Goal: Task Accomplishment & Management: Complete application form

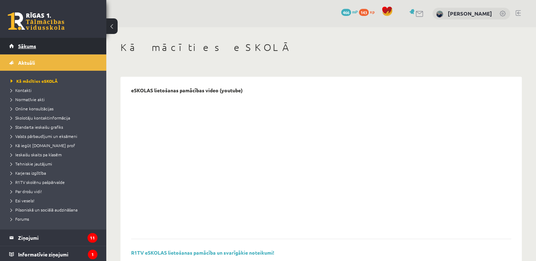
click at [26, 49] on link "Sākums" at bounding box center [53, 46] width 88 height 16
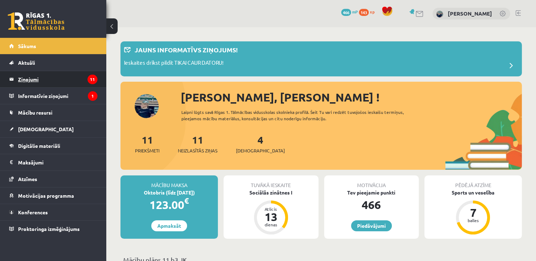
click at [35, 81] on legend "Ziņojumi 11" at bounding box center [57, 79] width 79 height 16
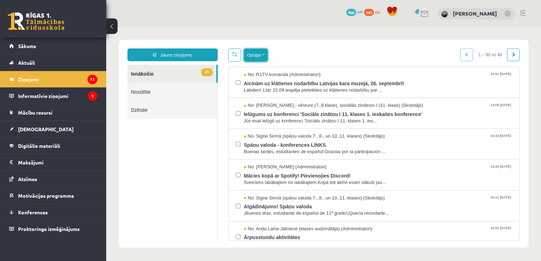
click at [255, 54] on button "Opcijas" at bounding box center [256, 55] width 24 height 13
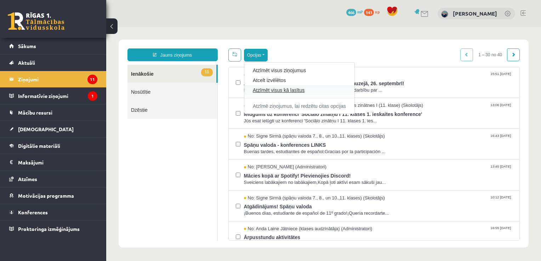
click at [271, 91] on link "Atzīmēt visus kā lasītus" at bounding box center [299, 90] width 93 height 7
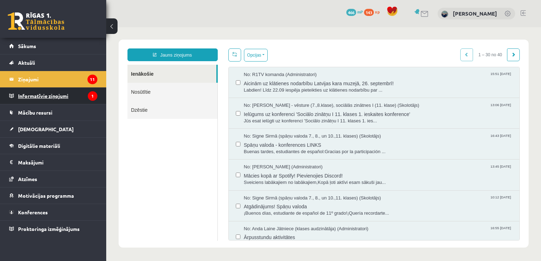
click at [53, 94] on legend "Informatīvie ziņojumi 1" at bounding box center [57, 96] width 79 height 16
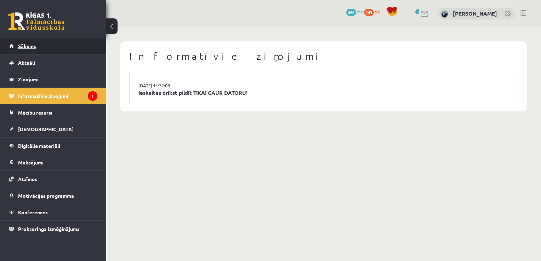
click at [33, 44] on span "Sākums" at bounding box center [27, 46] width 18 height 6
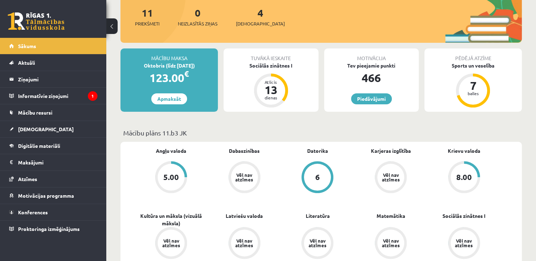
scroll to position [106, 0]
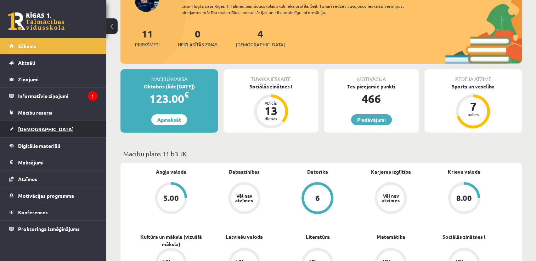
click at [39, 128] on span "[DEMOGRAPHIC_DATA]" at bounding box center [46, 129] width 56 height 6
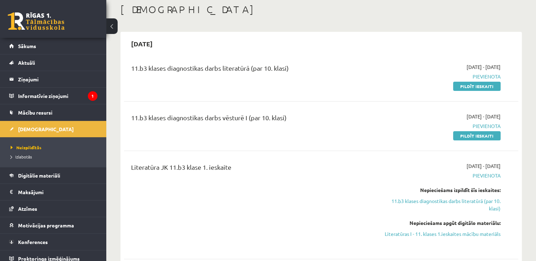
scroll to position [35, 0]
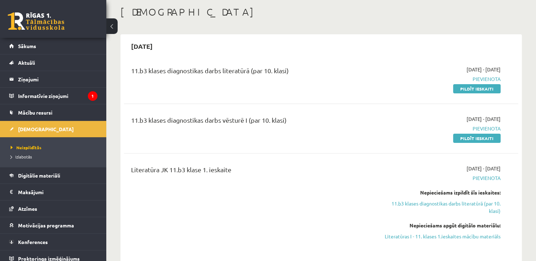
drag, startPoint x: 483, startPoint y: 89, endPoint x: 305, endPoint y: 35, distance: 186.4
click at [483, 89] on link "Pildīt ieskaiti" at bounding box center [476, 88] width 47 height 9
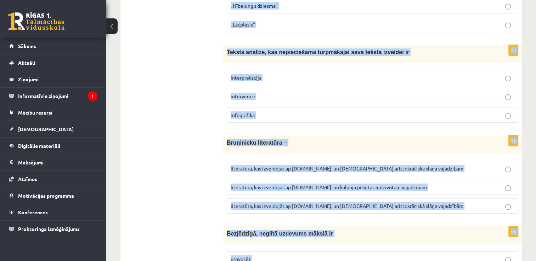
scroll to position [2683, 0]
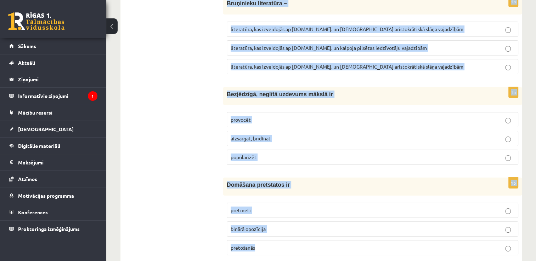
drag, startPoint x: 225, startPoint y: 68, endPoint x: 426, endPoint y: 250, distance: 270.5
copy form "Renesansē priekšnoteikumus literatūras demokratizācijas procesam radīja pilsētu…"
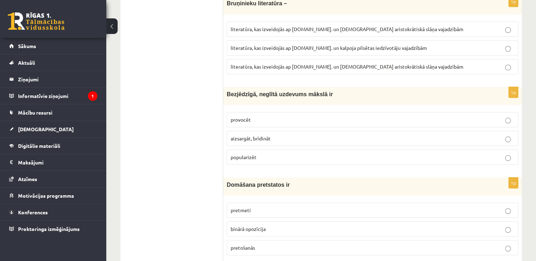
drag, startPoint x: 138, startPoint y: 27, endPoint x: 106, endPoint y: 2, distance: 40.4
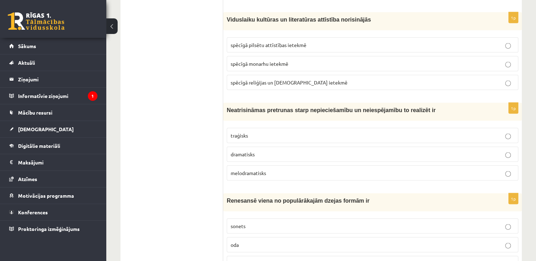
drag, startPoint x: 153, startPoint y: 135, endPoint x: 154, endPoint y: 127, distance: 7.2
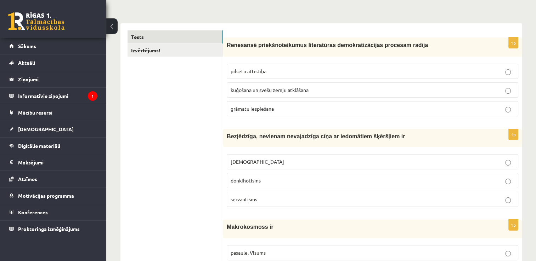
scroll to position [95, 0]
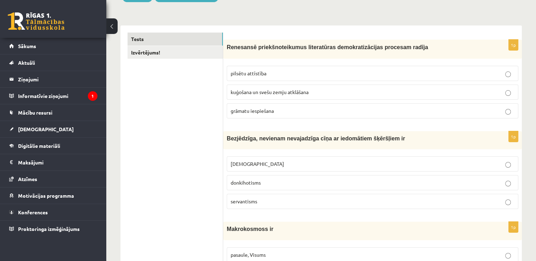
click at [264, 113] on span "grāmatu iespiešana" at bounding box center [252, 111] width 43 height 6
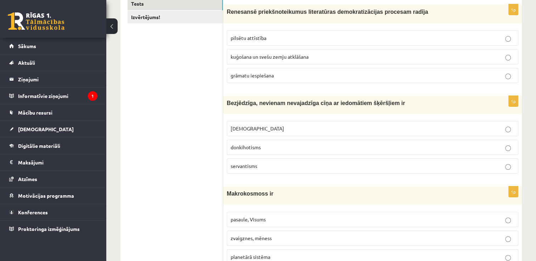
drag, startPoint x: 244, startPoint y: 151, endPoint x: 246, endPoint y: 154, distance: 3.8
click at [244, 151] on label "donkihotisms" at bounding box center [372, 147] width 291 height 15
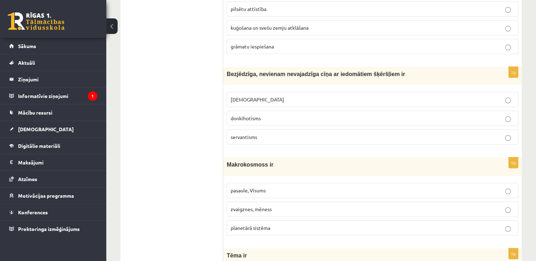
scroll to position [201, 0]
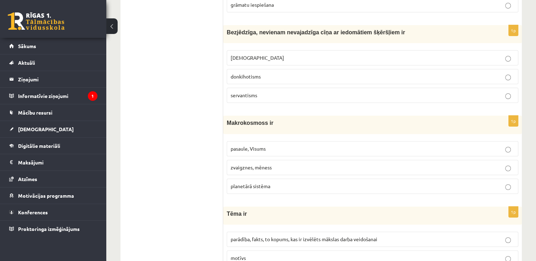
click at [270, 152] on label "pasaule, Visums" at bounding box center [372, 148] width 291 height 15
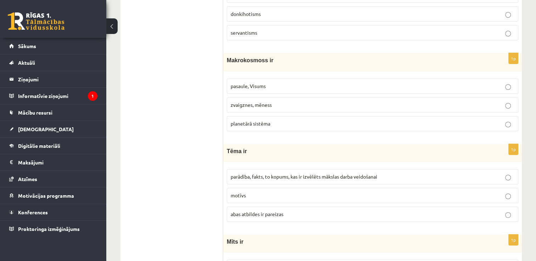
scroll to position [272, 0]
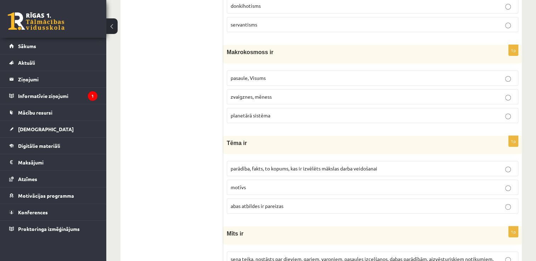
click at [273, 190] on label "motīvs" at bounding box center [372, 187] width 291 height 15
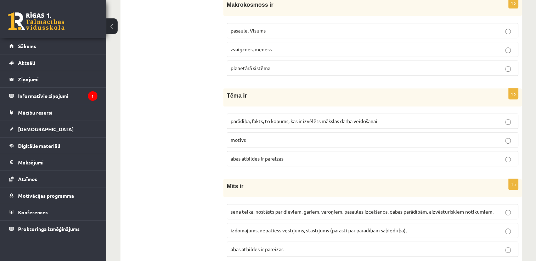
scroll to position [378, 0]
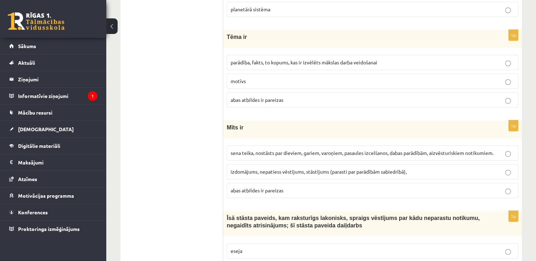
click at [328, 64] on p "parādība, fakts, to kopums, kas ir izvēlēts mākslas darba veidošanai" at bounding box center [373, 62] width 284 height 7
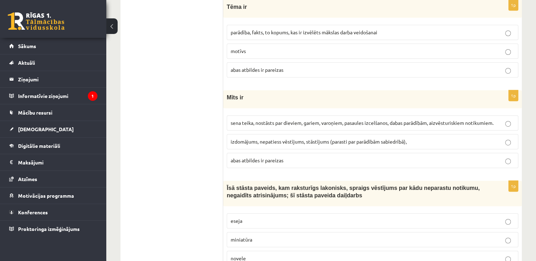
scroll to position [425, 0]
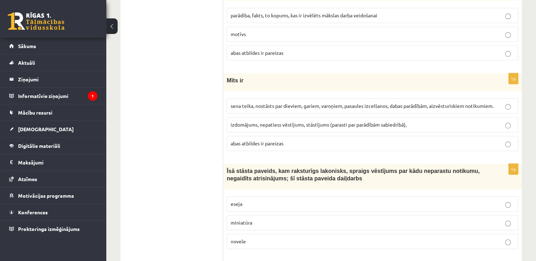
click at [317, 117] on label "izdomājums, nepatiess vēstījums, stāstījums (parasti par parādībām sabiedrībā)," at bounding box center [372, 124] width 291 height 15
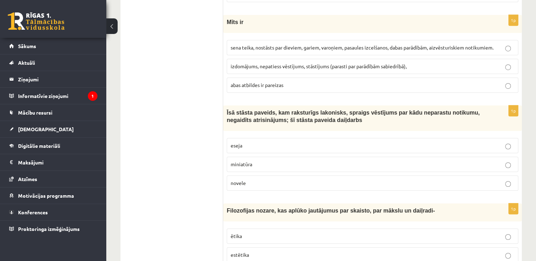
scroll to position [496, 0]
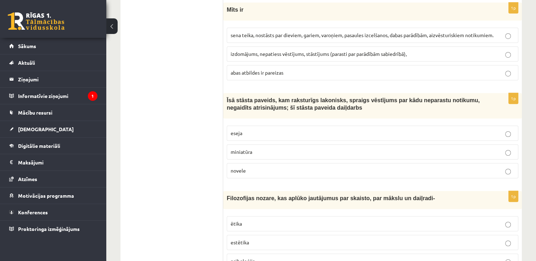
click at [240, 169] on span "novele" at bounding box center [238, 170] width 15 height 6
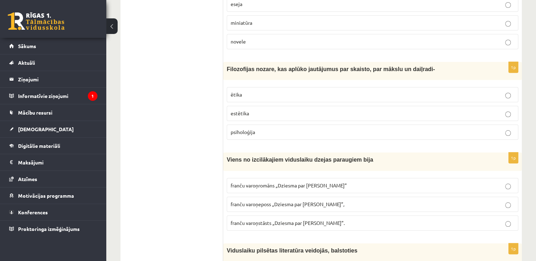
scroll to position [637, 0]
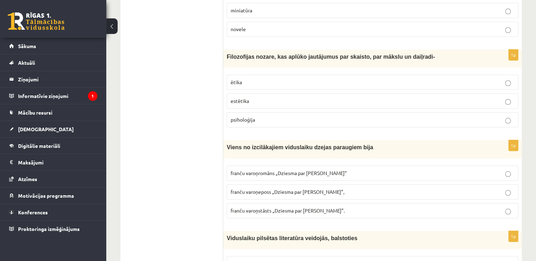
click at [279, 98] on p "estētika" at bounding box center [373, 100] width 284 height 7
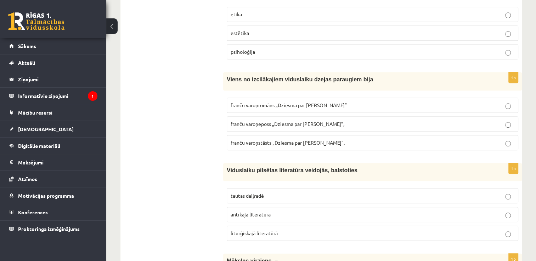
scroll to position [708, 0]
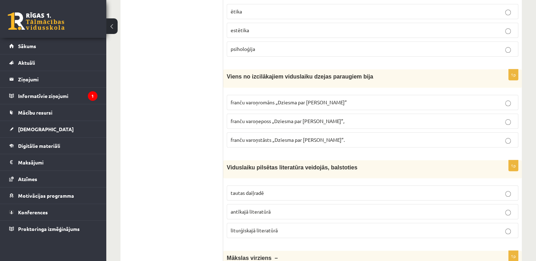
click at [302, 99] on span "franču varoņromāns „Dziesma par Rolandu”" at bounding box center [289, 102] width 116 height 6
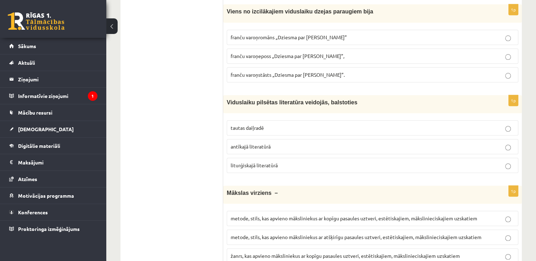
scroll to position [779, 0]
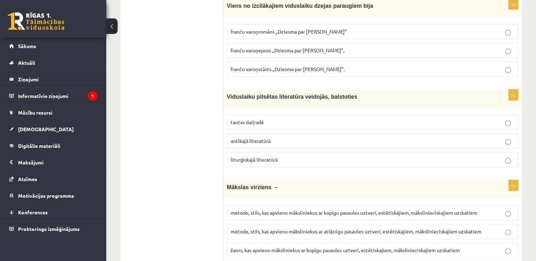
drag, startPoint x: 284, startPoint y: 123, endPoint x: 312, endPoint y: 142, distance: 33.5
click at [284, 123] on label "tautas daiļradē" at bounding box center [372, 122] width 291 height 15
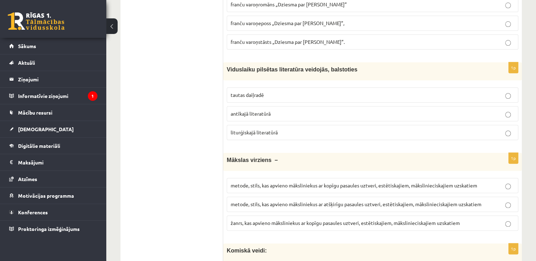
scroll to position [850, 0]
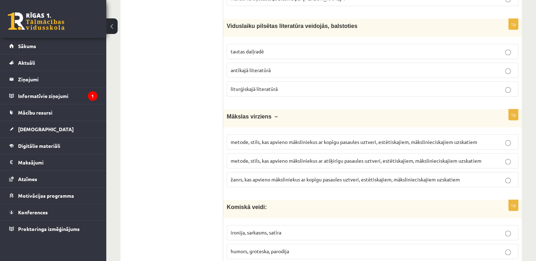
click at [330, 158] on span "metode, stils, kas apvieno māksliniekus ar atšķirīgu pasaules uztveri, estētisk…" at bounding box center [356, 161] width 251 height 6
click at [325, 139] on span "metode, stils, kas apvieno māksliniekus ar kopīgu pasaules uztveri, estētiskaji…" at bounding box center [354, 142] width 246 height 6
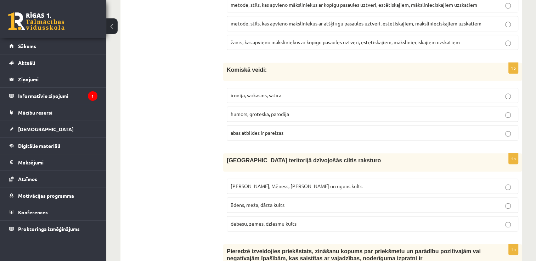
scroll to position [991, 0]
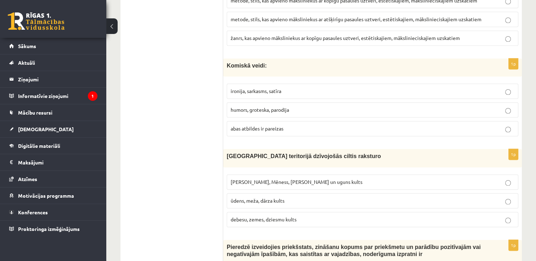
click at [322, 125] on p "abas atbildes ir pareizas" at bounding box center [373, 128] width 284 height 7
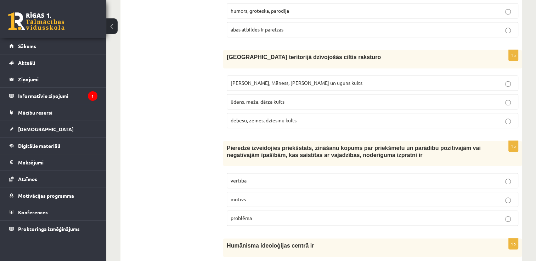
scroll to position [1098, 0]
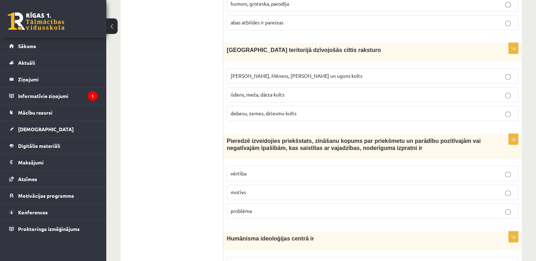
click at [310, 73] on span "Saules, Mēness, Pērkona un uguns kults" at bounding box center [297, 76] width 132 height 6
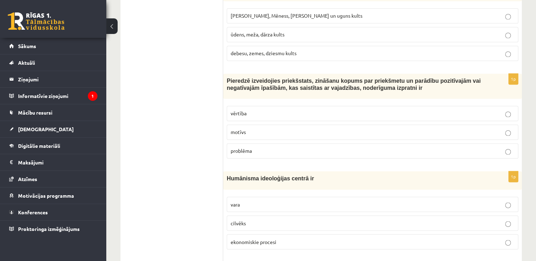
scroll to position [1169, 0]
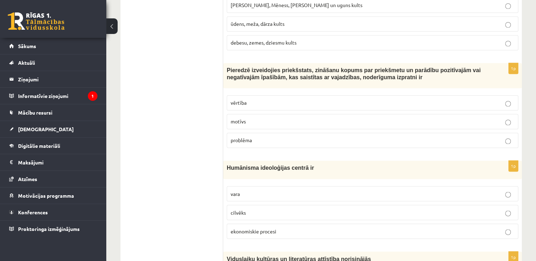
click at [301, 99] on p "vērtība" at bounding box center [373, 102] width 284 height 7
click at [281, 211] on label "cilvēks" at bounding box center [372, 212] width 291 height 15
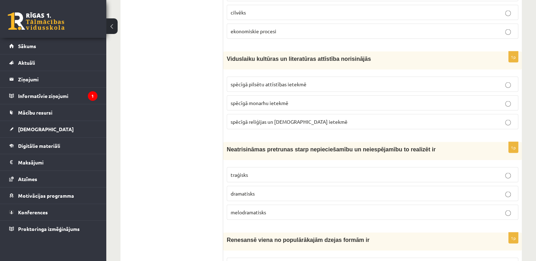
scroll to position [1381, 0]
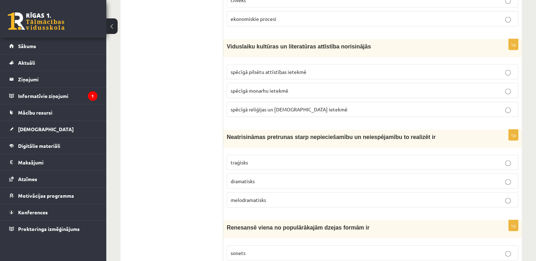
click at [281, 106] on span "spēcīgā reliģijas un baznīcas ietekmē" at bounding box center [289, 109] width 117 height 6
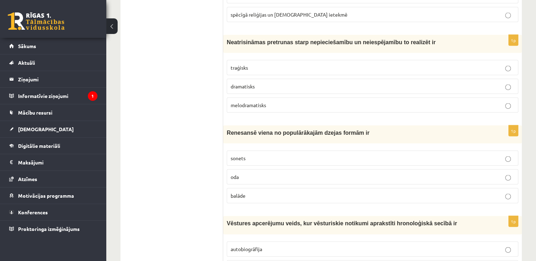
scroll to position [1487, 0]
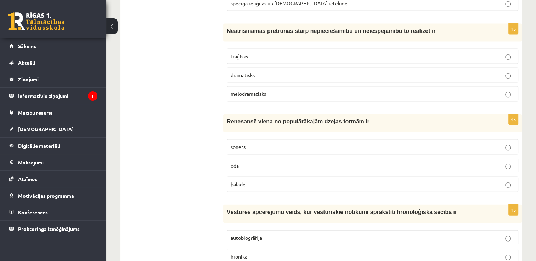
click at [265, 53] on p "traģisks" at bounding box center [373, 56] width 284 height 7
click at [267, 162] on p "oda" at bounding box center [373, 165] width 284 height 7
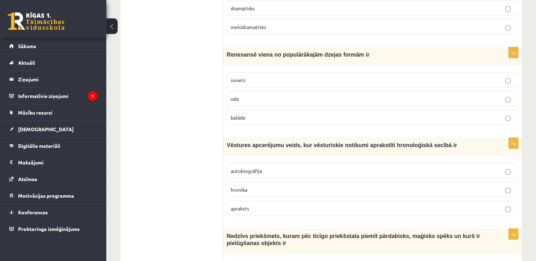
scroll to position [1558, 0]
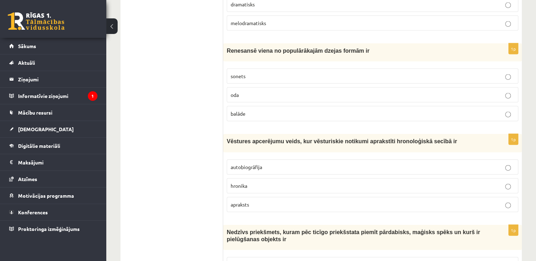
click at [273, 110] on p "balāde" at bounding box center [373, 113] width 284 height 7
drag, startPoint x: 245, startPoint y: 70, endPoint x: 239, endPoint y: 68, distance: 5.7
click at [239, 73] on span "sonets" at bounding box center [238, 76] width 15 height 6
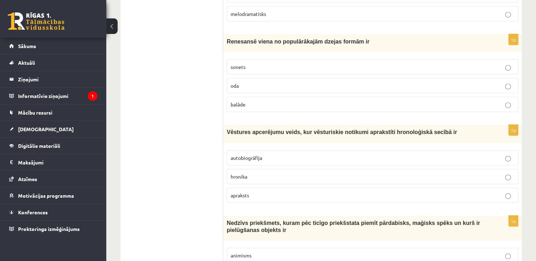
scroll to position [1593, 0]
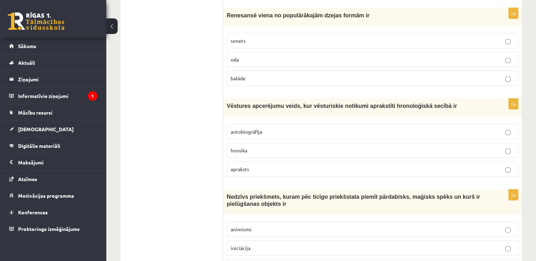
click at [244, 147] on span "hronika" at bounding box center [239, 150] width 17 height 6
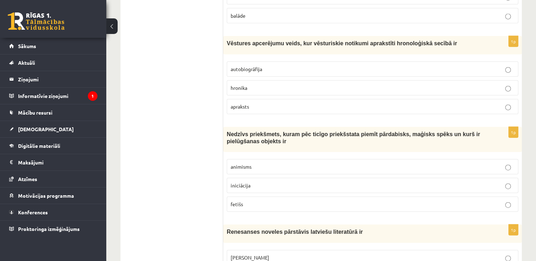
scroll to position [1700, 0]
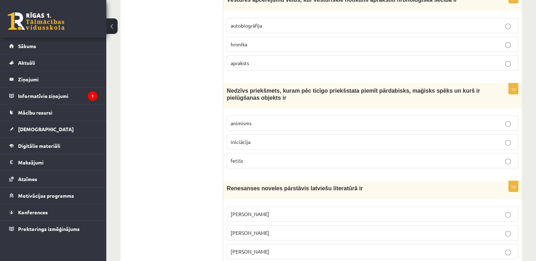
click at [253, 120] on p "animisms" at bounding box center [373, 123] width 284 height 7
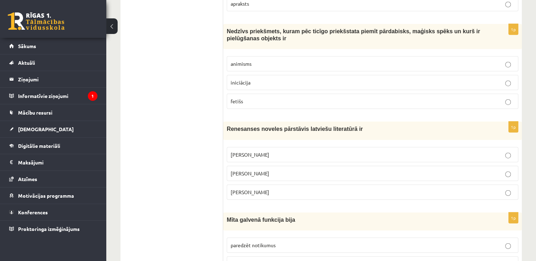
scroll to position [1770, 0]
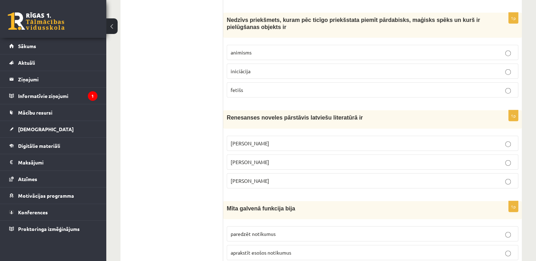
click at [251, 140] on p "Rūdolfs Blaumanis" at bounding box center [373, 143] width 284 height 7
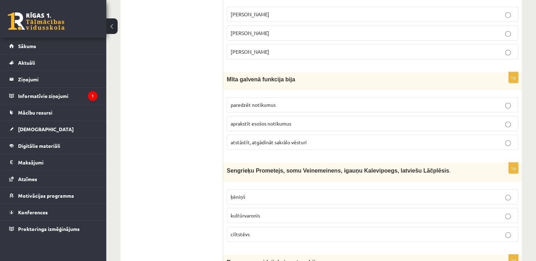
scroll to position [1912, 0]
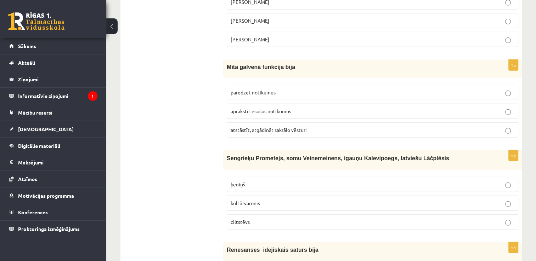
click at [285, 126] on p "atstāstīt, atgādināt sakrālo vēsturi" at bounding box center [373, 129] width 284 height 7
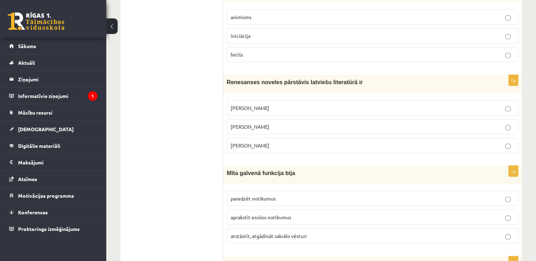
scroll to position [1806, 0]
click at [301, 142] on p "Jānis Ezeriņš" at bounding box center [373, 145] width 284 height 7
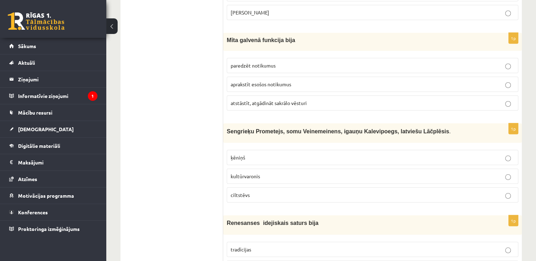
scroll to position [1983, 0]
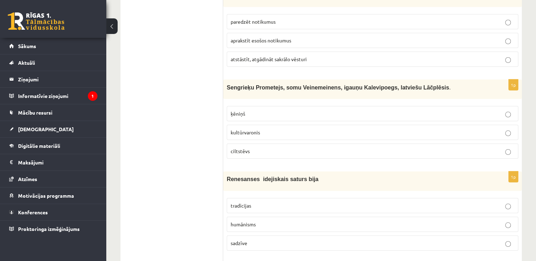
click at [262, 110] on p "ķēniņš" at bounding box center [373, 113] width 284 height 7
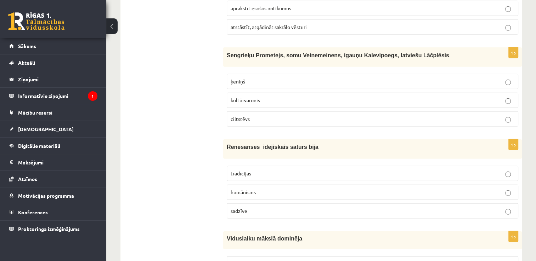
scroll to position [2054, 0]
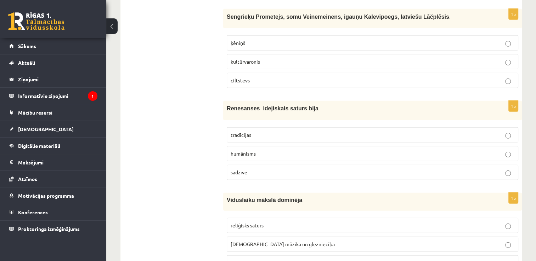
click at [280, 131] on p "tradīcijas" at bounding box center [373, 134] width 284 height 7
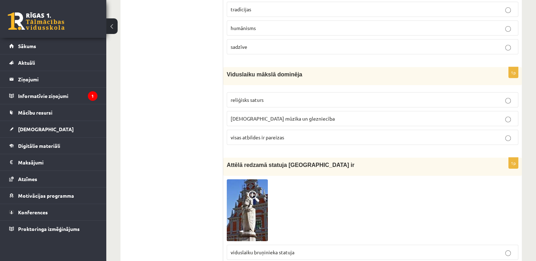
scroll to position [2195, 0]
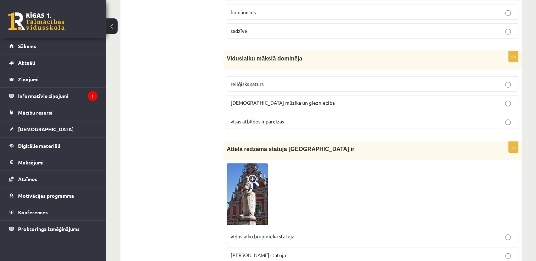
click at [271, 100] on span "baznīcas mūzika un glezniecība" at bounding box center [283, 103] width 104 height 6
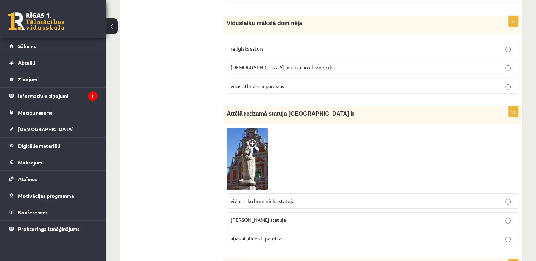
scroll to position [2266, 0]
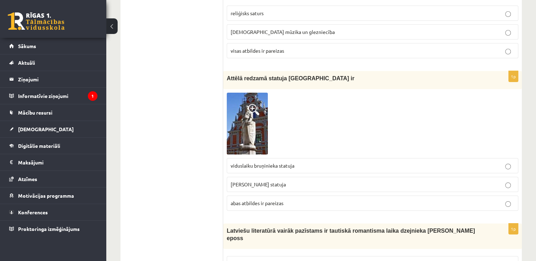
click at [294, 162] on p "viduslaiku bruņinieka statuja" at bounding box center [373, 165] width 284 height 7
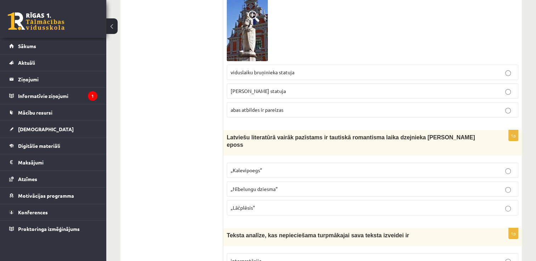
scroll to position [2372, 0]
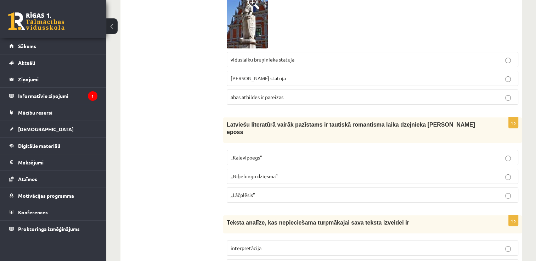
click at [328, 93] on p "abas atbildes ir pareizas" at bounding box center [373, 96] width 284 height 7
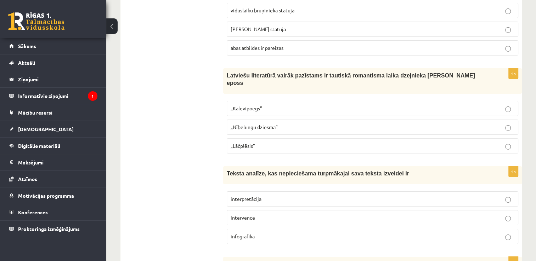
scroll to position [2443, 0]
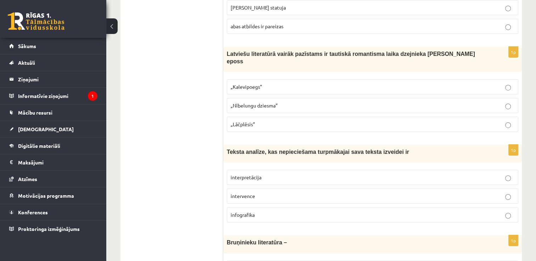
click at [254, 121] on p "„Lāčplēsis”" at bounding box center [373, 124] width 284 height 7
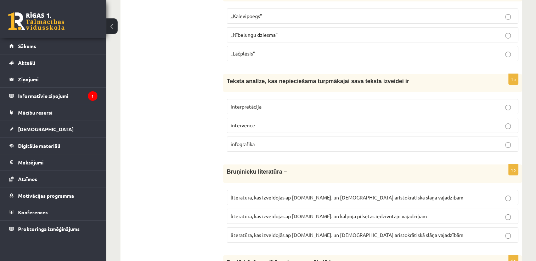
click at [265, 122] on p "intervence" at bounding box center [373, 125] width 284 height 7
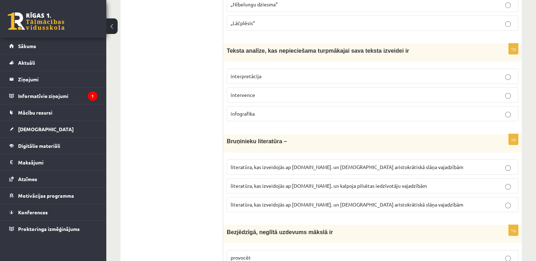
scroll to position [2585, 0]
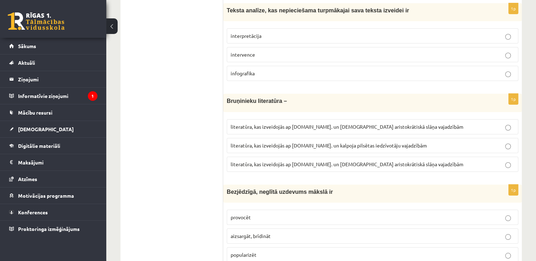
drag, startPoint x: 327, startPoint y: 125, endPoint x: 327, endPoint y: 131, distance: 6.0
click at [327, 142] on span "literatūra, kas izveidojās ap 12.gs. un kalpoja pilsētas iedzīvotāju vajadzībām" at bounding box center [329, 145] width 196 height 6
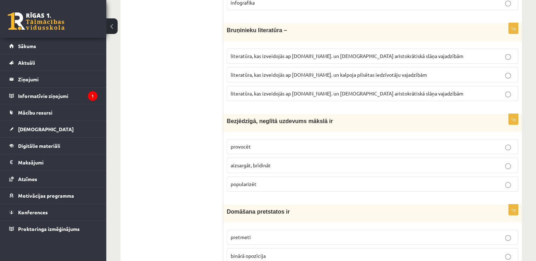
scroll to position [2683, 0]
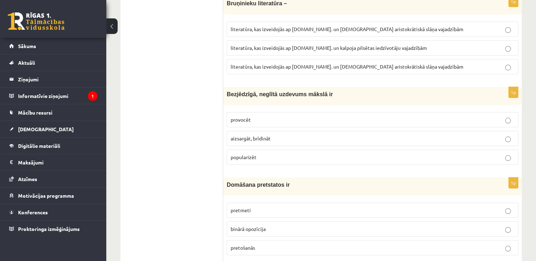
click at [254, 116] on p "provocēt" at bounding box center [373, 119] width 284 height 7
click at [257, 226] on span "binārā opozīcija" at bounding box center [248, 229] width 35 height 6
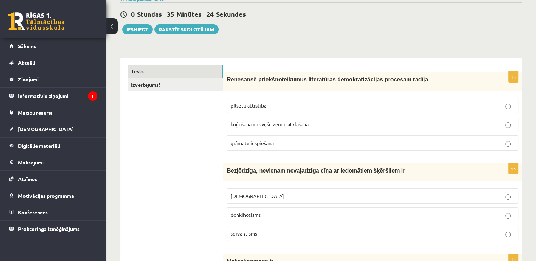
scroll to position [0, 0]
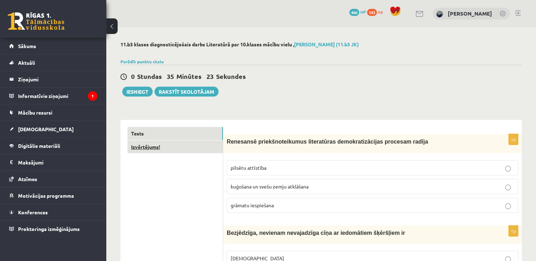
click at [160, 145] on link "Izvērtējums!" at bounding box center [174, 147] width 95 height 13
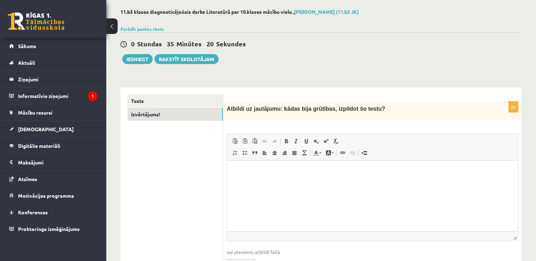
scroll to position [73, 0]
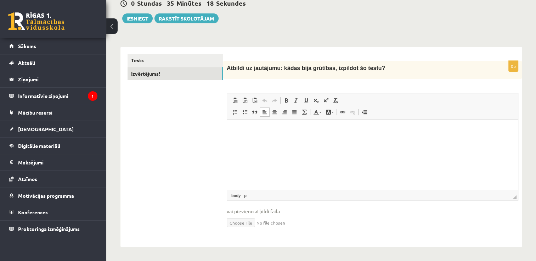
click at [266, 138] on html at bounding box center [372, 131] width 291 height 22
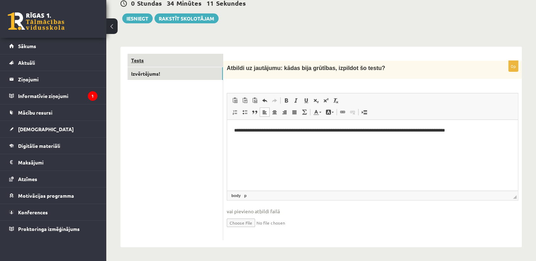
click at [142, 57] on link "Tests" at bounding box center [174, 60] width 95 height 13
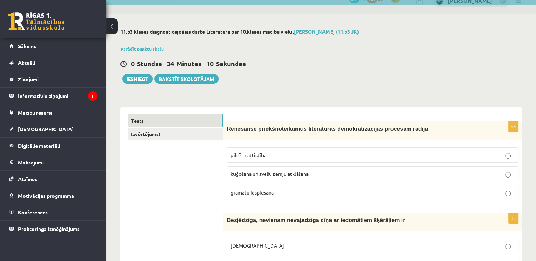
scroll to position [0, 0]
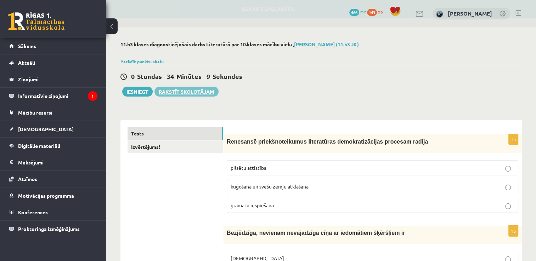
click at [192, 91] on link "Rakstīt skolotājam" at bounding box center [186, 92] width 64 height 10
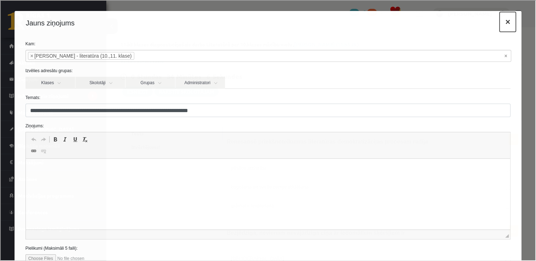
click at [499, 23] on button "×" at bounding box center [507, 21] width 16 height 20
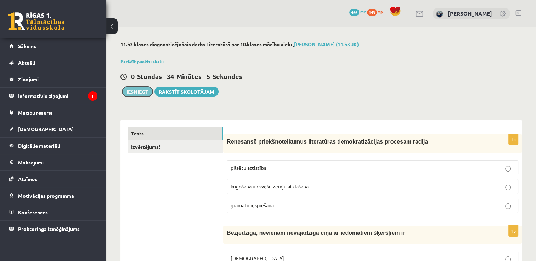
click at [142, 91] on button "Iesniegt" at bounding box center [137, 92] width 30 height 10
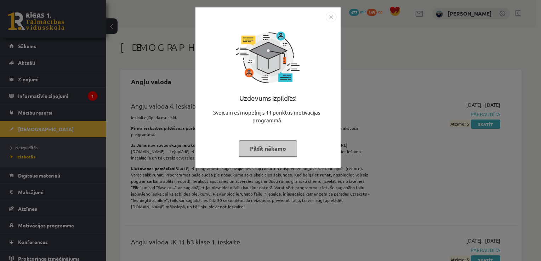
drag, startPoint x: 272, startPoint y: 152, endPoint x: 276, endPoint y: 152, distance: 4.0
click at [273, 152] on button "Pildīt nākamo" at bounding box center [268, 149] width 58 height 16
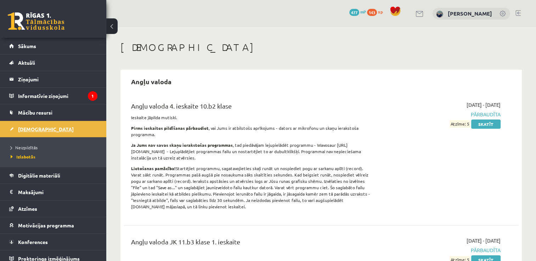
click at [26, 125] on link "[DEMOGRAPHIC_DATA]" at bounding box center [53, 129] width 88 height 16
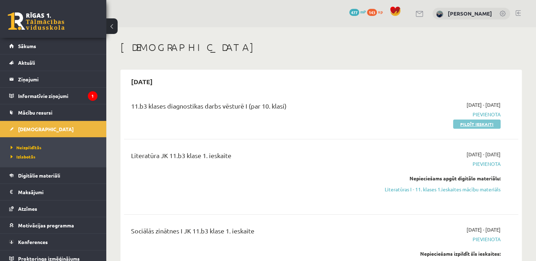
click at [474, 124] on link "Pildīt ieskaiti" at bounding box center [476, 124] width 47 height 9
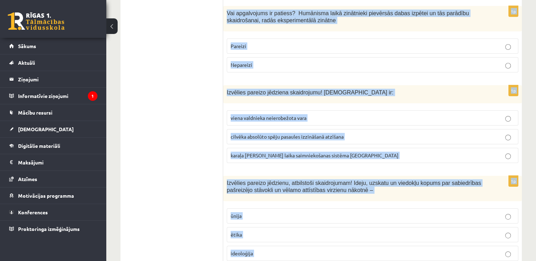
scroll to position [2418, 0]
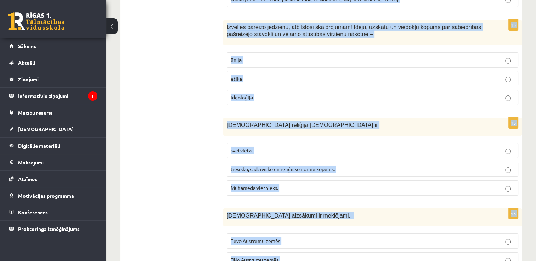
drag, startPoint x: 226, startPoint y: 69, endPoint x: 401, endPoint y: 258, distance: 257.8
copy form "Loremips dolorsi ametcons, adipiscing elitseddoeiu! Temporincididunt, utlaboree…"
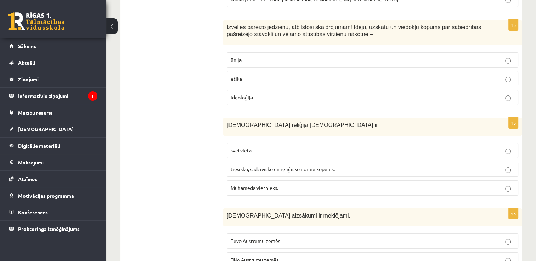
drag, startPoint x: 145, startPoint y: 116, endPoint x: 280, endPoint y: 74, distance: 142.0
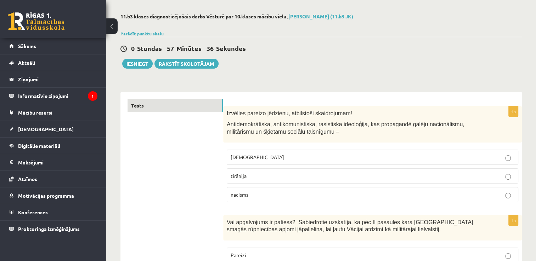
scroll to position [71, 0]
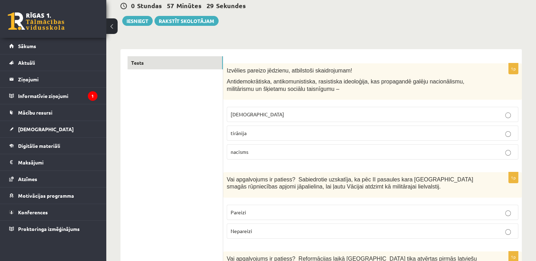
drag, startPoint x: 271, startPoint y: 114, endPoint x: 310, endPoint y: 121, distance: 40.0
click at [271, 114] on p "fašisms" at bounding box center [373, 114] width 284 height 7
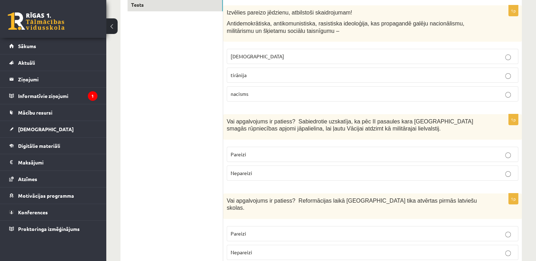
scroll to position [177, 0]
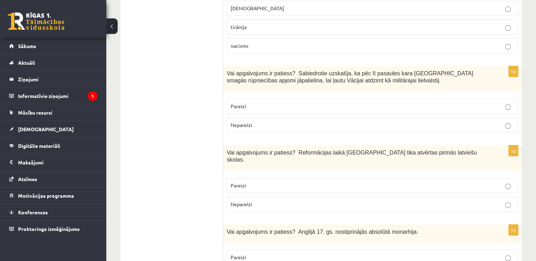
click at [277, 106] on p "Pareizi" at bounding box center [373, 106] width 284 height 7
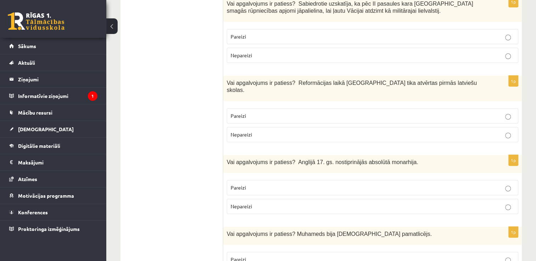
scroll to position [248, 0]
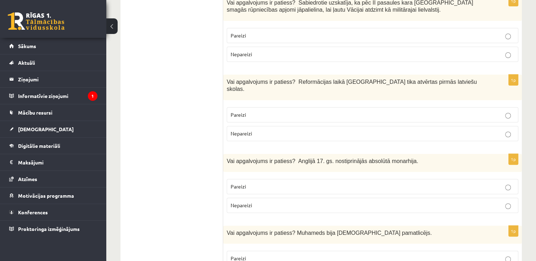
click at [318, 130] on p "Nepareizi" at bounding box center [373, 133] width 284 height 7
click at [372, 111] on p "Pareizi" at bounding box center [373, 114] width 284 height 7
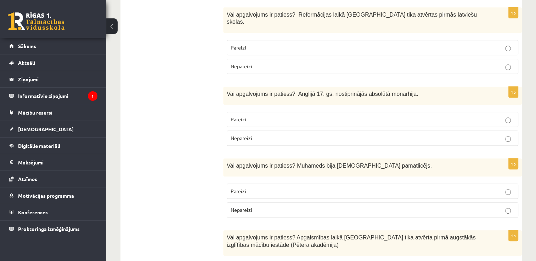
scroll to position [319, 0]
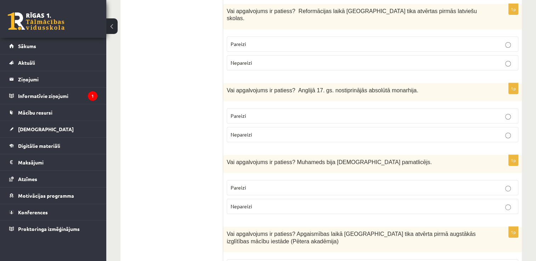
click at [325, 131] on p "Nepareizi" at bounding box center [373, 134] width 284 height 7
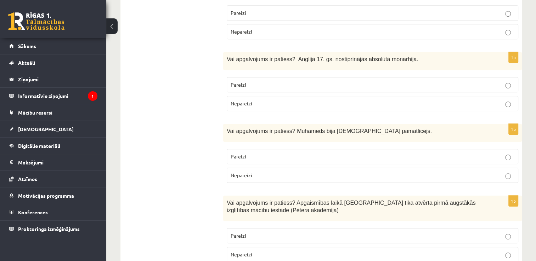
scroll to position [354, 0]
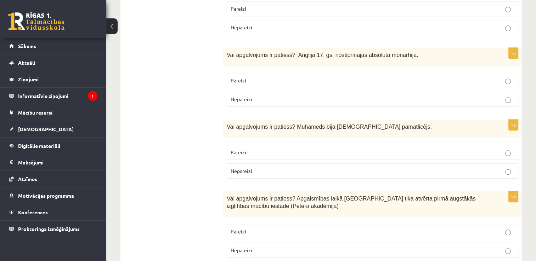
click at [295, 149] on p "Pareizi" at bounding box center [373, 152] width 284 height 7
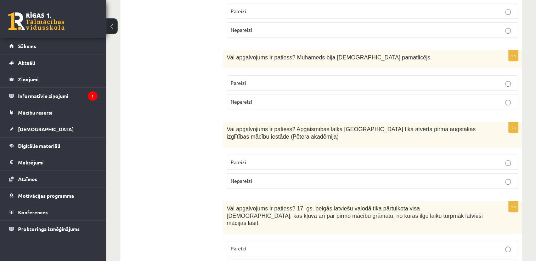
scroll to position [425, 0]
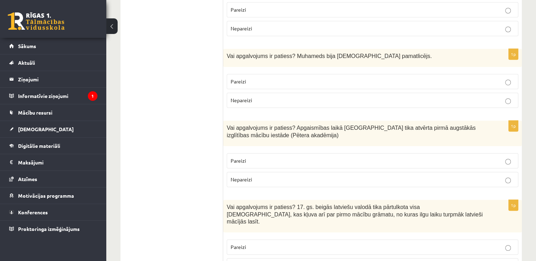
click at [244, 158] on span "Pareizi" at bounding box center [239, 161] width 16 height 6
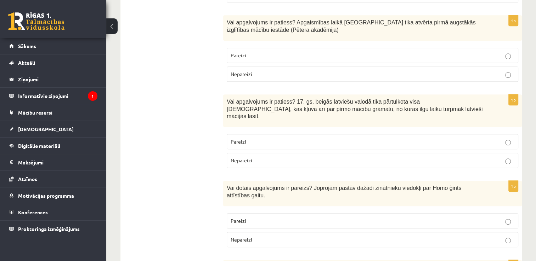
scroll to position [531, 0]
click at [260, 137] on p "Pareizi" at bounding box center [373, 140] width 284 height 7
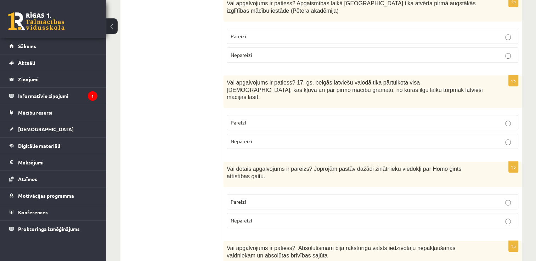
scroll to position [567, 0]
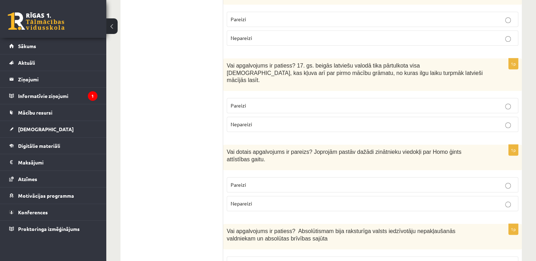
click at [260, 181] on p "Pareizi" at bounding box center [373, 184] width 284 height 7
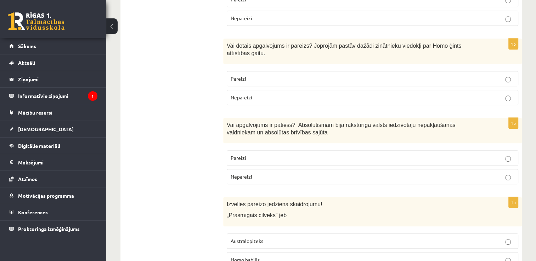
scroll to position [708, 0]
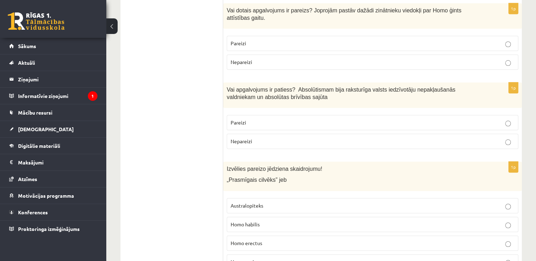
click at [401, 138] on p "Nepareizi" at bounding box center [373, 141] width 284 height 7
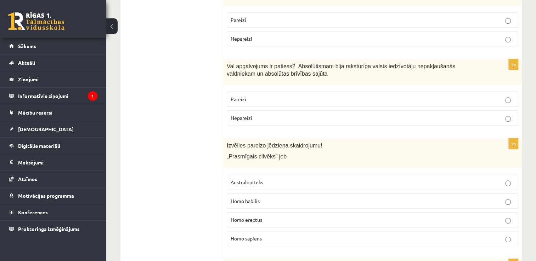
scroll to position [744, 0]
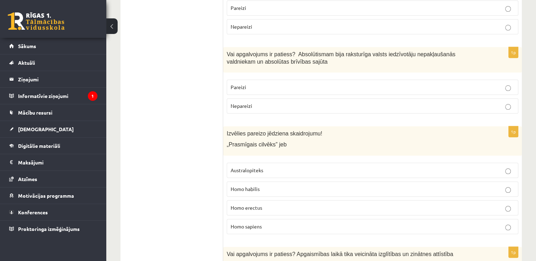
click at [271, 204] on p "Homo erectus" at bounding box center [373, 207] width 284 height 7
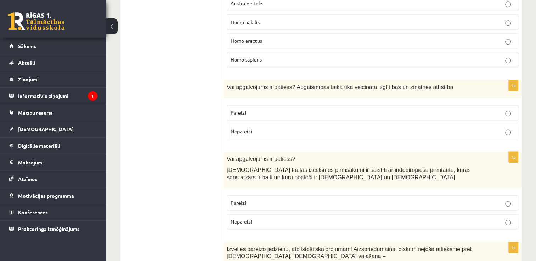
scroll to position [956, 0]
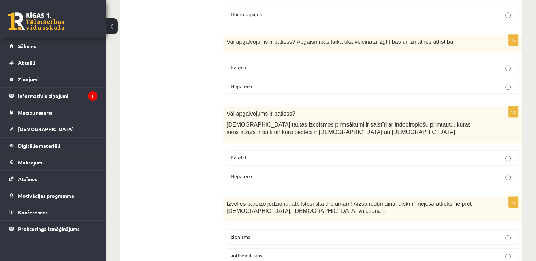
click at [277, 83] on p "Nepareizi" at bounding box center [373, 86] width 284 height 7
click at [279, 150] on label "Pareizi" at bounding box center [372, 157] width 291 height 15
click at [370, 64] on p "Pareizi" at bounding box center [373, 67] width 284 height 7
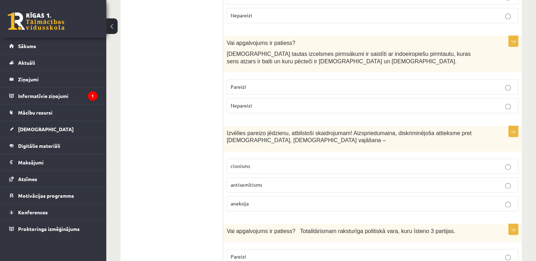
scroll to position [1062, 0]
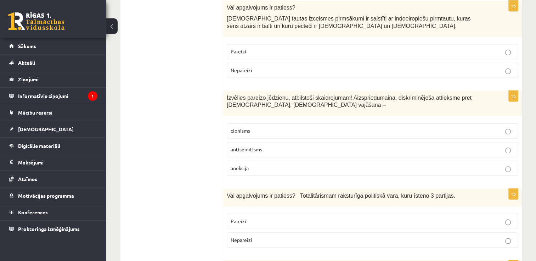
click at [356, 127] on p "cionisms" at bounding box center [373, 130] width 284 height 7
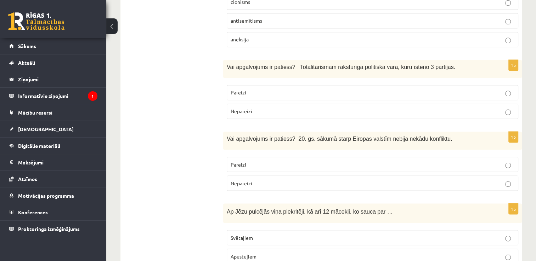
scroll to position [1204, 0]
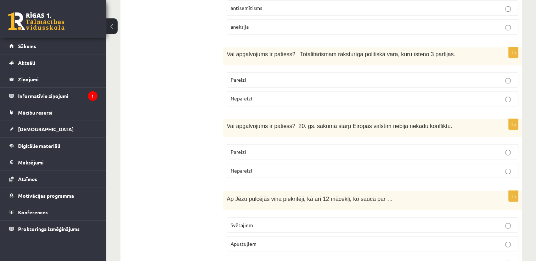
click at [327, 76] on p "Pareizi" at bounding box center [373, 79] width 284 height 7
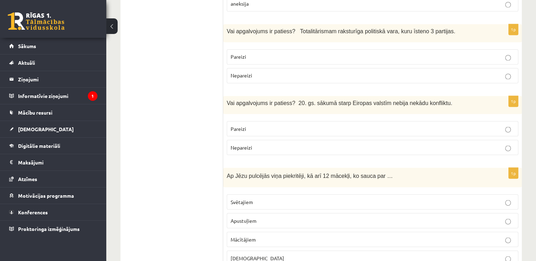
scroll to position [1239, 0]
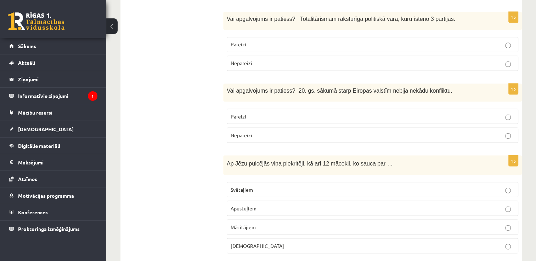
click at [255, 113] on p "Pareizi" at bounding box center [373, 116] width 284 height 7
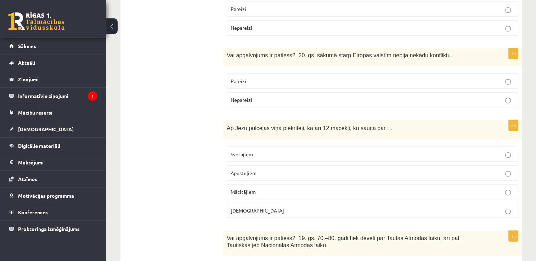
scroll to position [1310, 0]
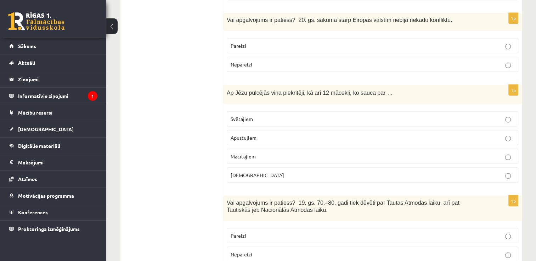
click at [242, 134] on span "Apustuļiem" at bounding box center [244, 137] width 26 height 6
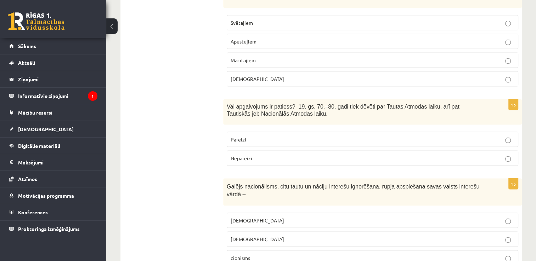
scroll to position [1416, 0]
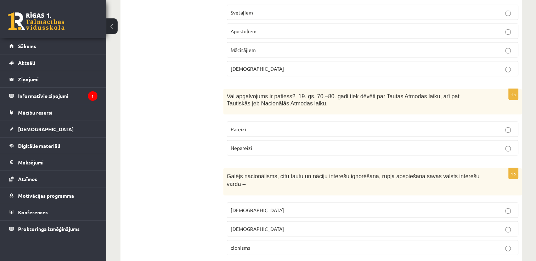
click at [285, 126] on p "Pareizi" at bounding box center [373, 129] width 284 height 7
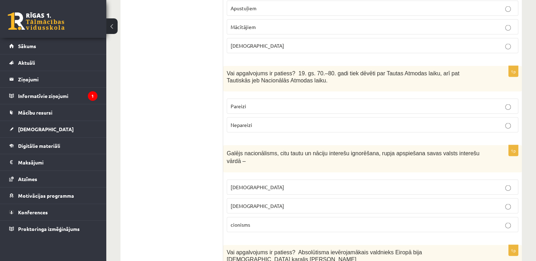
scroll to position [1452, 0]
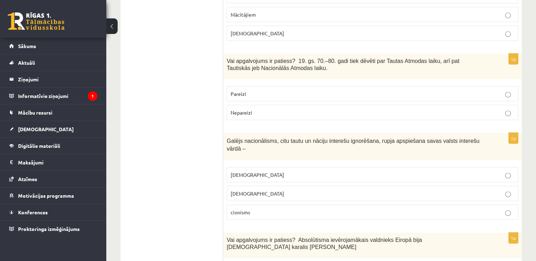
click at [265, 209] on p "cionisms" at bounding box center [373, 212] width 284 height 7
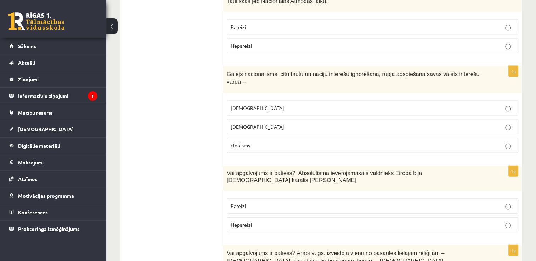
scroll to position [1523, 0]
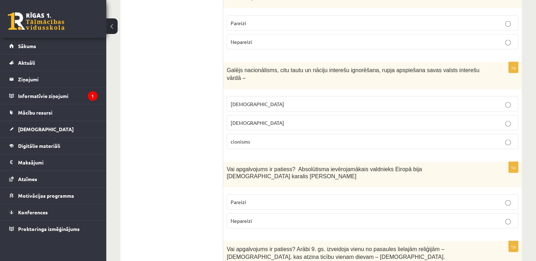
click at [255, 199] on p "Pareizi" at bounding box center [373, 202] width 284 height 7
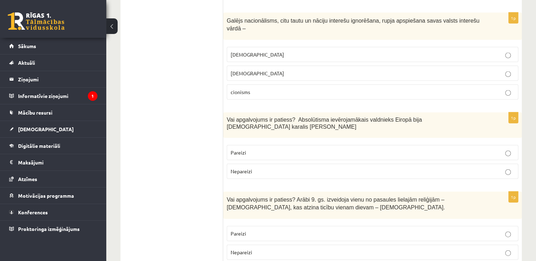
scroll to position [1593, 0]
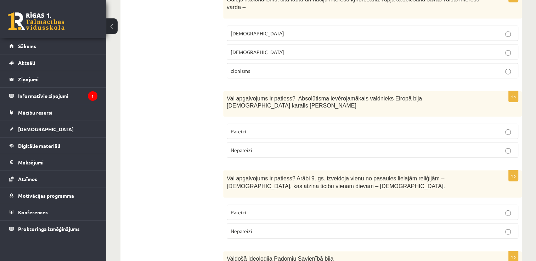
click at [274, 209] on p "Pareizi" at bounding box center [373, 212] width 284 height 7
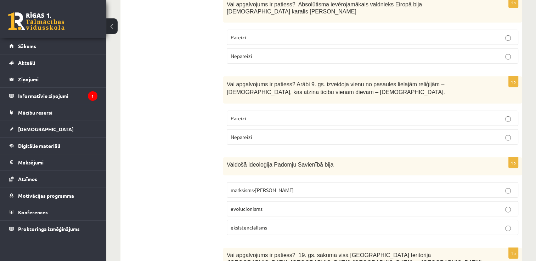
scroll to position [1700, 0]
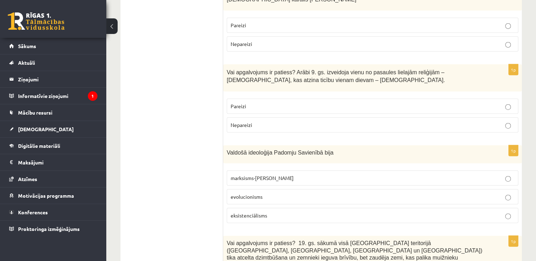
click at [267, 193] on p "evolucionisms" at bounding box center [373, 196] width 284 height 7
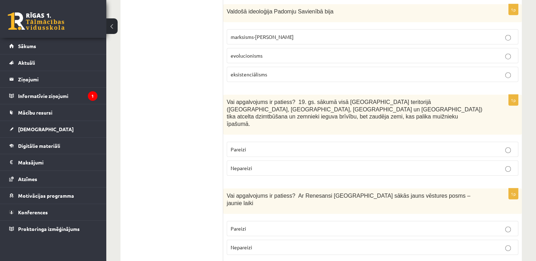
scroll to position [1851, 0]
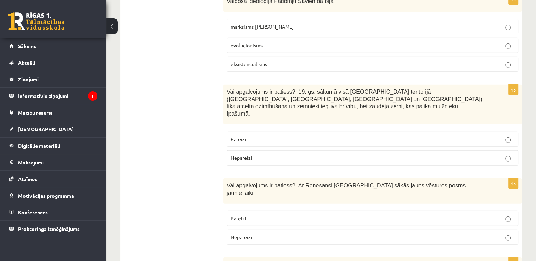
click at [308, 136] on p "Pareizi" at bounding box center [373, 139] width 284 height 7
click at [258, 215] on p "Pareizi" at bounding box center [373, 218] width 284 height 7
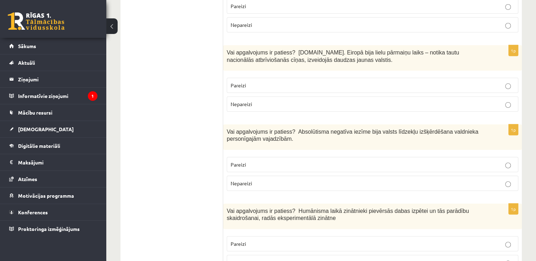
scroll to position [2028, 0]
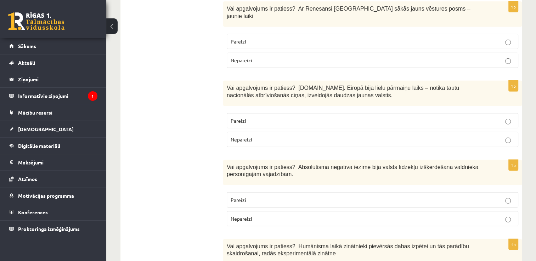
click at [264, 117] on p "Pareizi" at bounding box center [373, 120] width 284 height 7
drag, startPoint x: 244, startPoint y: 148, endPoint x: 245, endPoint y: 144, distance: 4.1
click at [245, 216] on span "Nepareizi" at bounding box center [242, 219] width 22 height 6
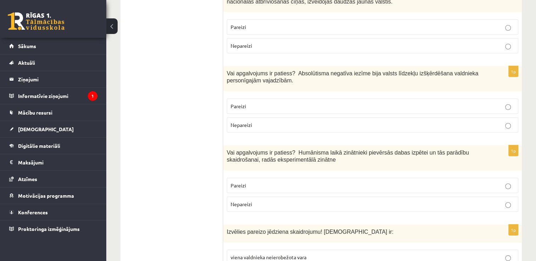
scroll to position [2134, 0]
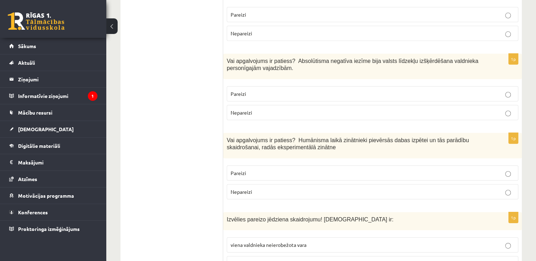
click at [272, 170] on p "Pareizi" at bounding box center [373, 173] width 284 height 7
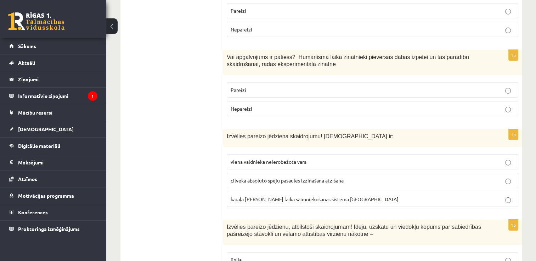
scroll to position [2205, 0]
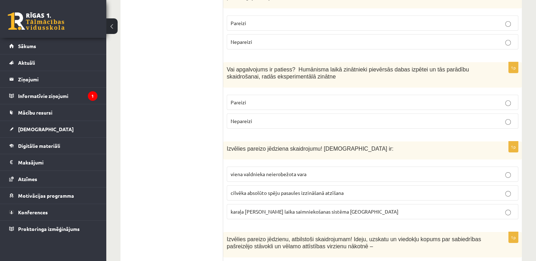
click at [273, 171] on span "viena valdnieka neierobežota vara" at bounding box center [269, 174] width 76 height 6
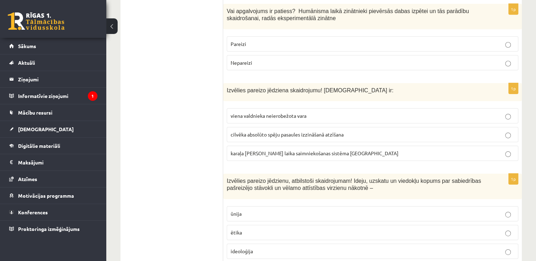
scroll to position [2276, 0]
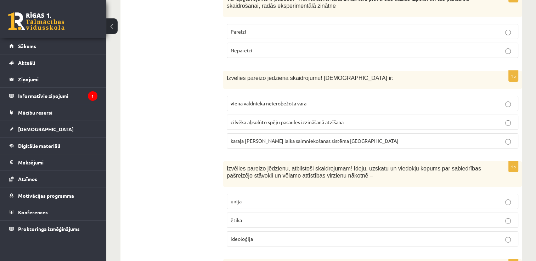
click at [268, 232] on label "ideoloģija" at bounding box center [372, 239] width 291 height 15
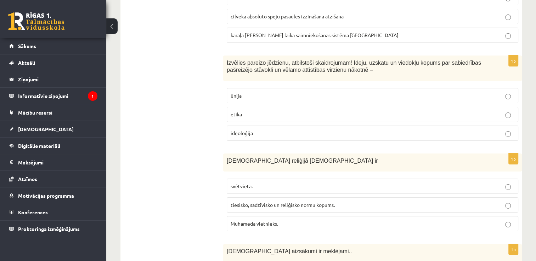
scroll to position [2382, 0]
click at [280, 220] on p "Muhameda vietnieks." at bounding box center [373, 223] width 284 height 7
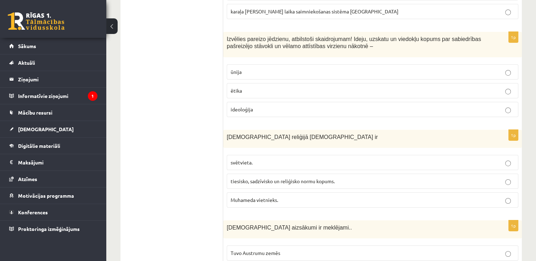
scroll to position [2418, 0]
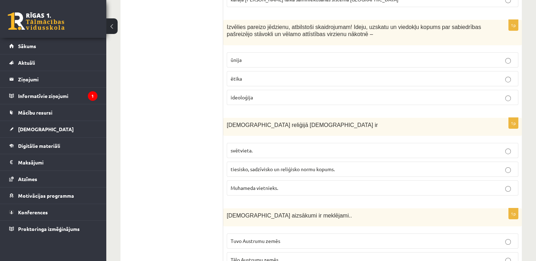
click at [237, 238] on span "Tuvo Austrumu zemēs" at bounding box center [256, 241] width 50 height 6
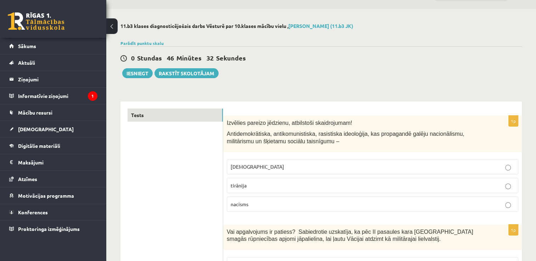
scroll to position [0, 0]
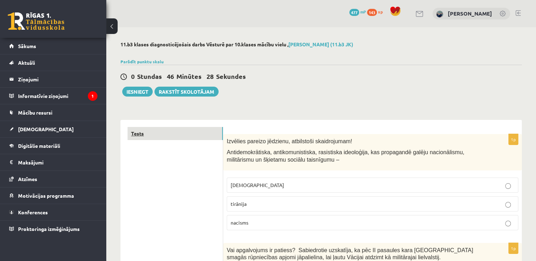
click at [181, 131] on link "Tests" at bounding box center [174, 133] width 95 height 13
click at [140, 61] on link "Parādīt punktu skalu" at bounding box center [141, 62] width 43 height 6
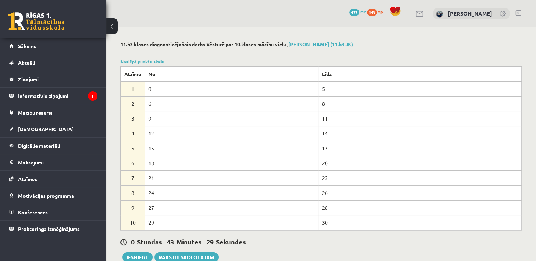
click at [382, 52] on div at bounding box center [320, 53] width 401 height 7
click at [394, 54] on div at bounding box center [320, 53] width 401 height 7
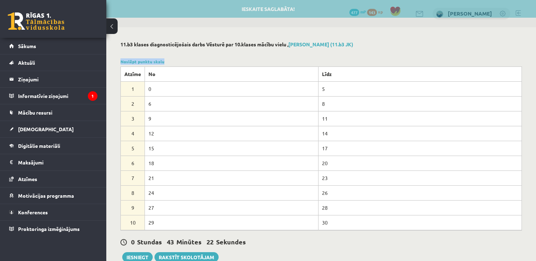
drag, startPoint x: 399, startPoint y: 57, endPoint x: 391, endPoint y: 55, distance: 8.4
click at [391, 55] on div at bounding box center [320, 53] width 401 height 7
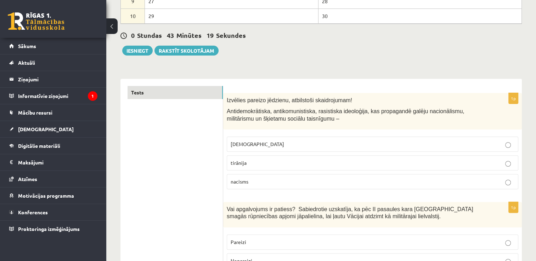
scroll to position [212, 0]
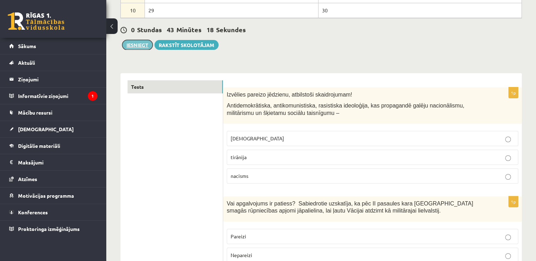
click at [137, 46] on button "Iesniegt" at bounding box center [137, 45] width 30 height 10
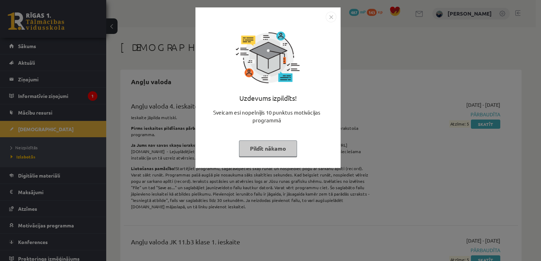
click at [265, 146] on button "Pildīt nākamo" at bounding box center [268, 149] width 58 height 16
